Goal: Unclear

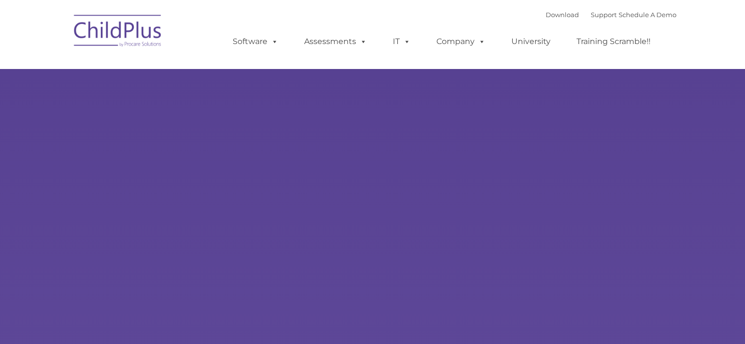
select select "MEDIUM"
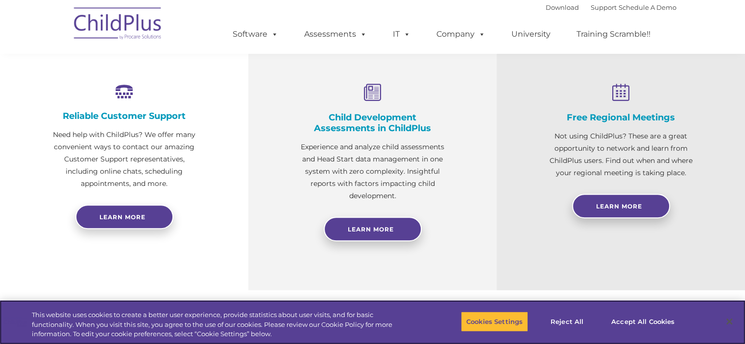
scroll to position [347, 0]
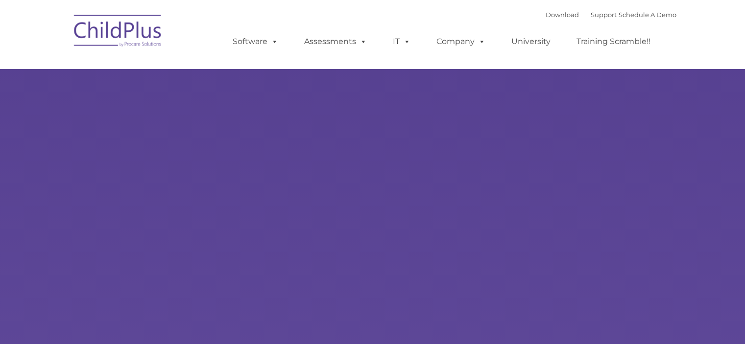
type input ""
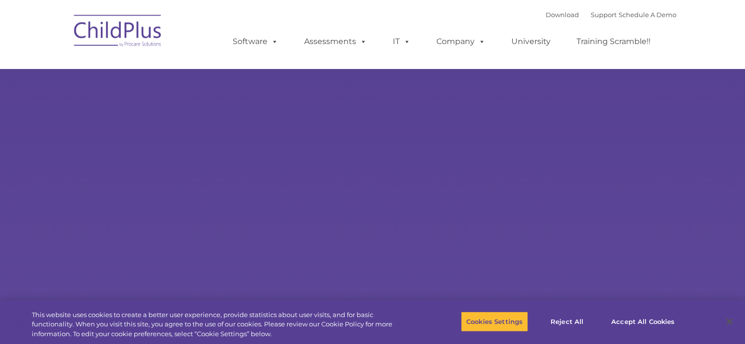
select select "MEDIUM"
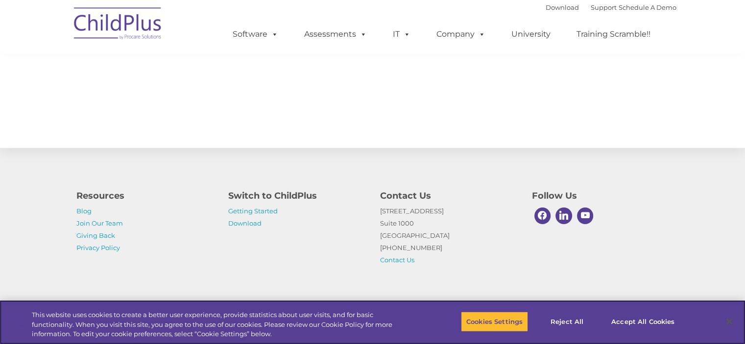
scroll to position [1097, 0]
